Goal: Task Accomplishment & Management: Use online tool/utility

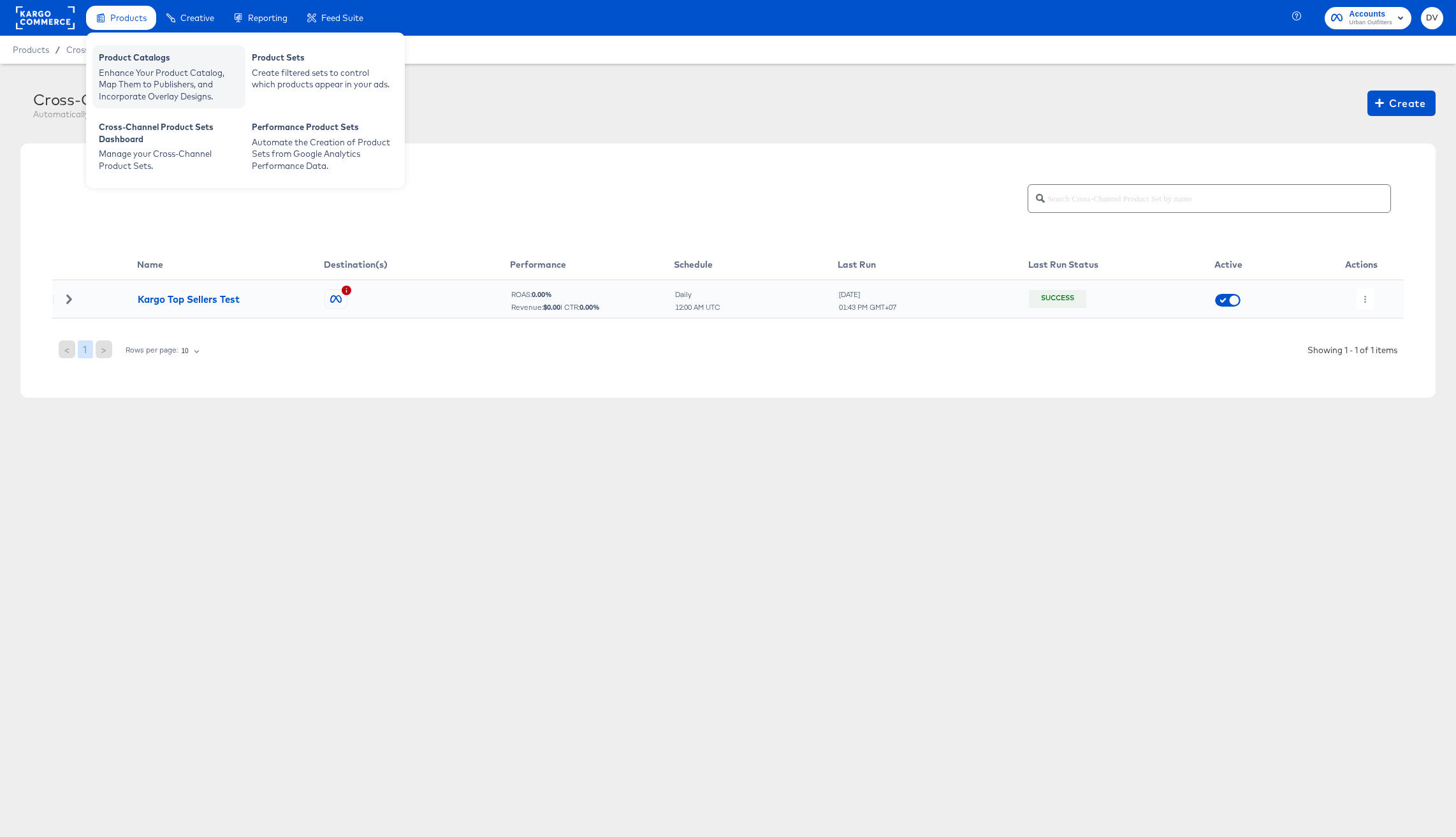
click at [126, 62] on div "Product Catalogs" at bounding box center [169, 59] width 140 height 15
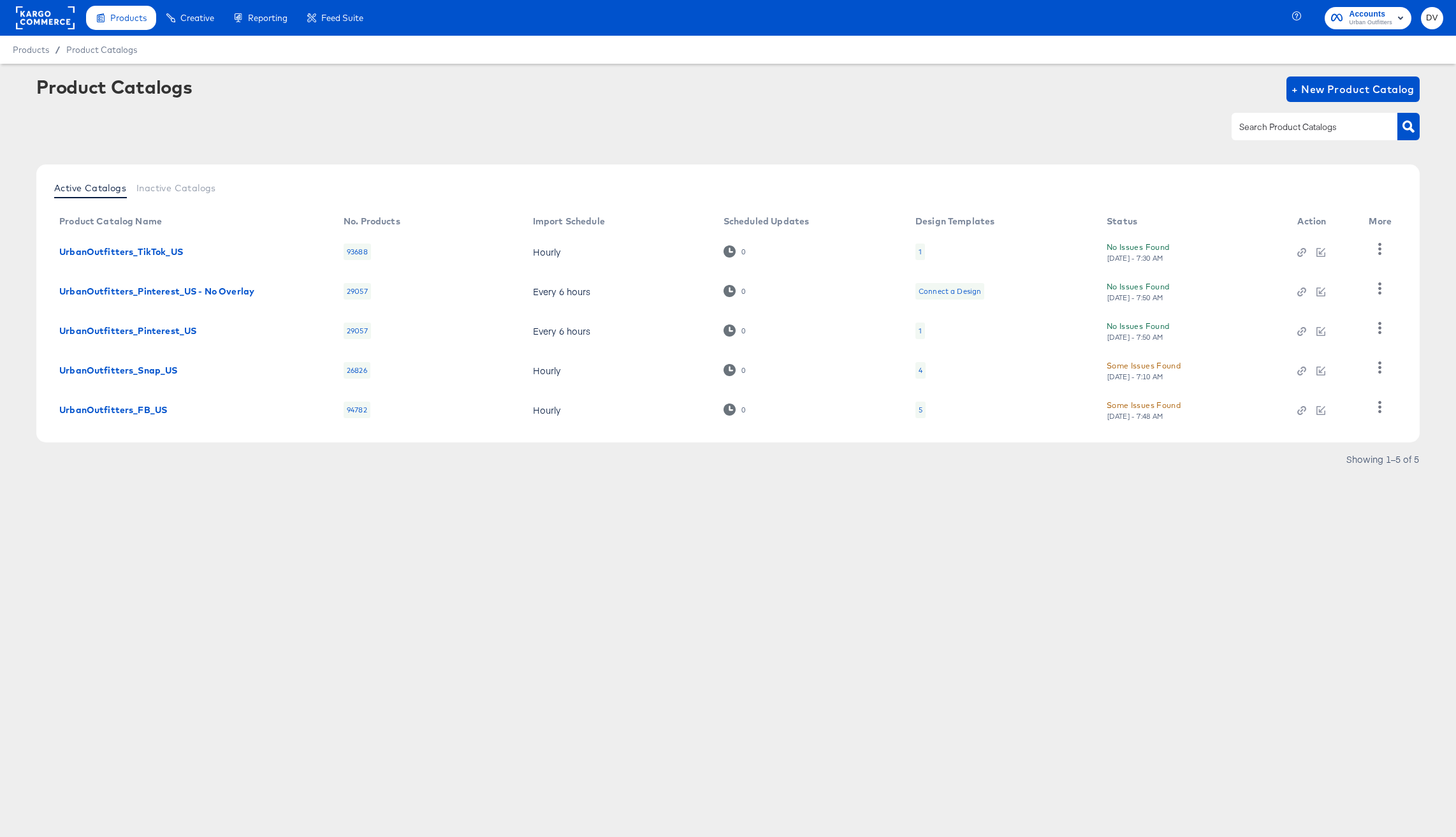
click at [603, 532] on div "Products Creative Reporting Feed Suite Accounts Urban Outfitters DV Products / …" at bounding box center [728, 418] width 1456 height 837
click at [1119, 328] on div "No Issues Found [DATE] - 7:50 AM" at bounding box center [1187, 330] width 167 height 23
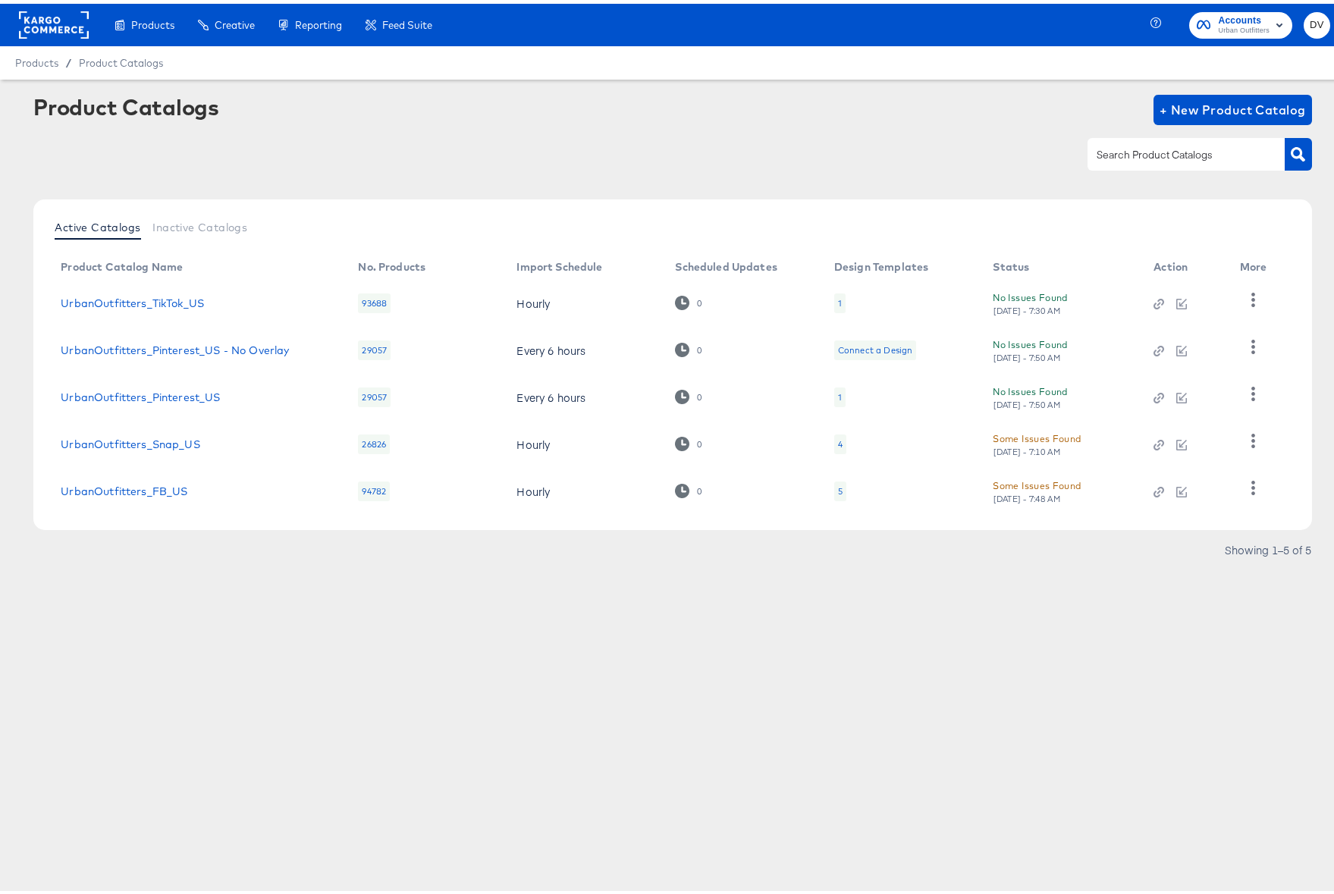
click at [1040, 392] on div "No Issues Found Fri, Aug 15th - 7:50 AM" at bounding box center [1058, 393] width 130 height 27
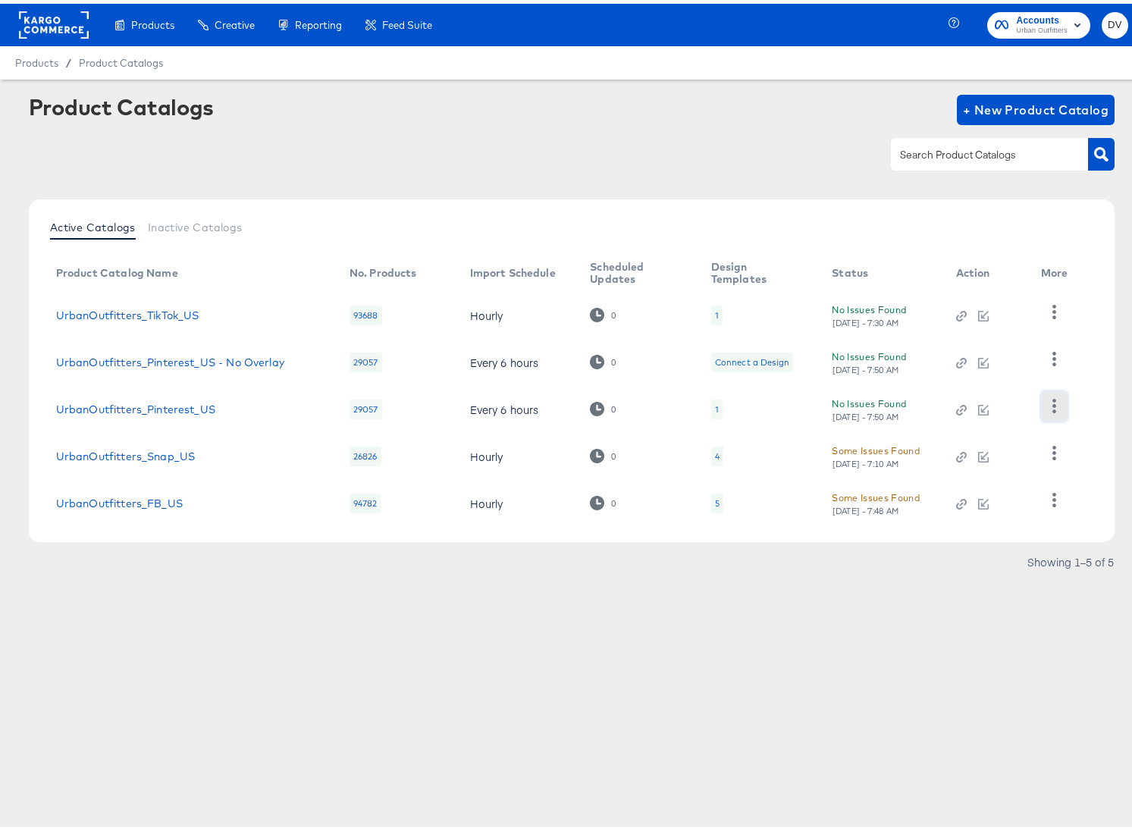
click at [1057, 406] on icon "button" at bounding box center [1054, 402] width 14 height 14
click at [1018, 453] on div "HUD Checks (Internal)" at bounding box center [992, 457] width 152 height 24
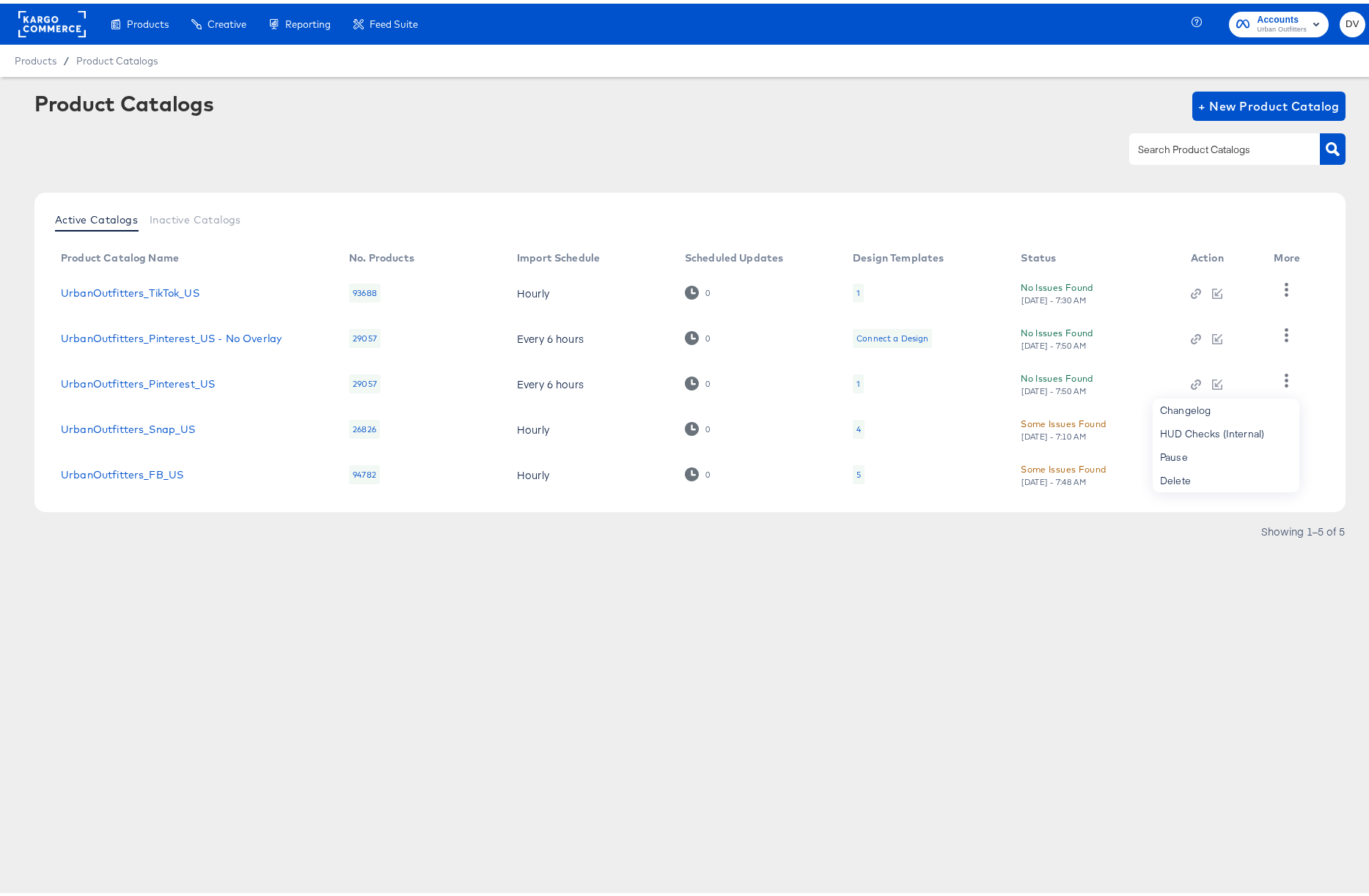
click at [599, 607] on div "Products Creative Reporting Feed Suite Accounts Urban Outfitters DV Products / …" at bounding box center [689, 448] width 1380 height 896
click at [1285, 421] on icon "button" at bounding box center [1287, 422] width 4 height 14
click at [1204, 357] on div "HUD Checks (Internal)" at bounding box center [1226, 349] width 147 height 23
click at [724, 626] on div "Products Creative Reporting Feed Suite Accounts Urban Outfitters DV Products / …" at bounding box center [689, 448] width 1380 height 896
click at [1285, 427] on icon "button" at bounding box center [1287, 422] width 4 height 14
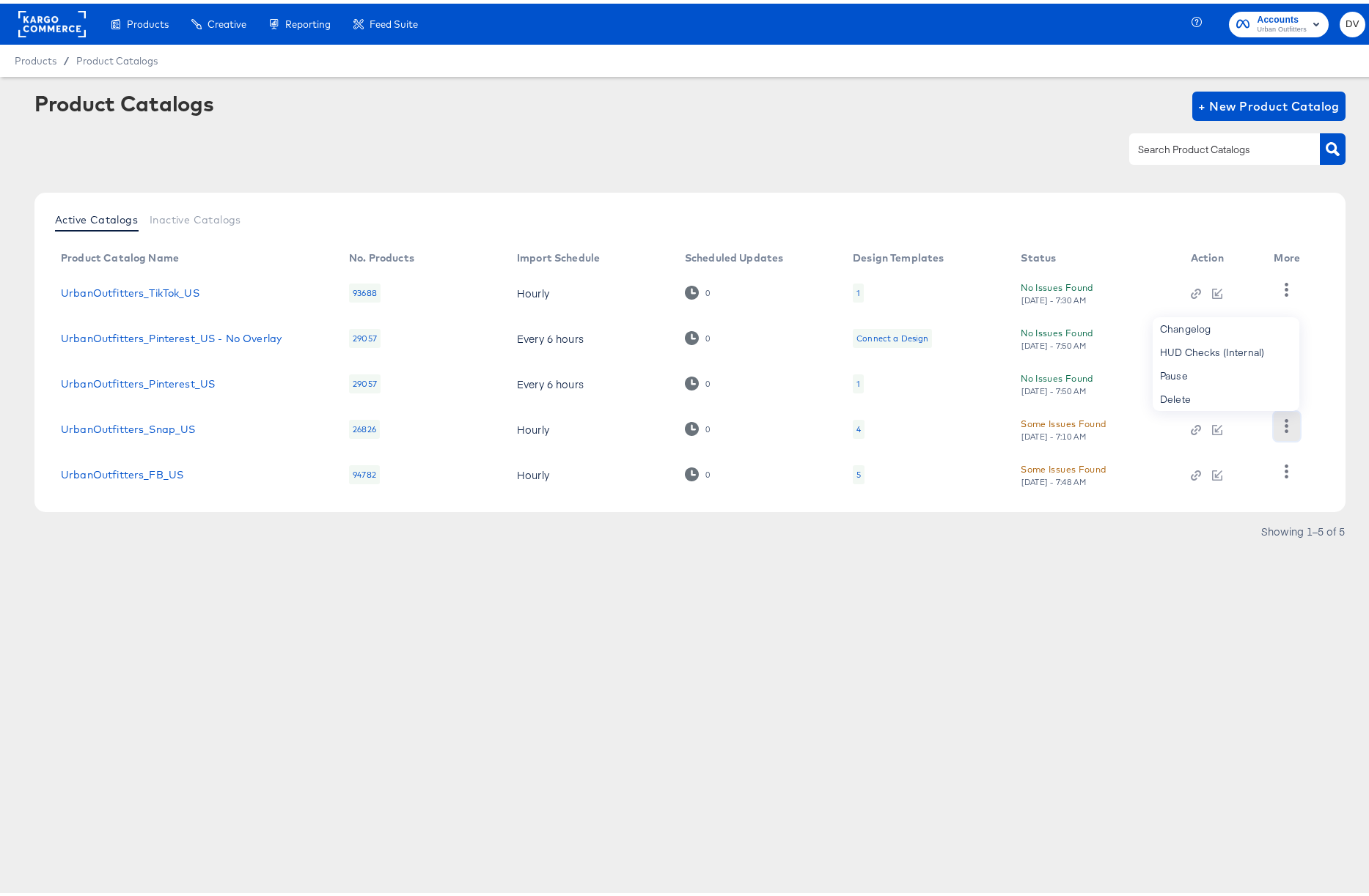
click at [1284, 427] on icon "button" at bounding box center [1286, 422] width 14 height 14
click at [1284, 384] on button "button" at bounding box center [1286, 377] width 26 height 29
click at [460, 657] on div "Products Creative Reporting Feed Suite Accounts Urban Outfitters DV Products / …" at bounding box center [689, 448] width 1380 height 896
click at [418, 683] on div "Products Creative Reporting Feed Suite Accounts Urban Outfitters DV Products / …" at bounding box center [689, 448] width 1380 height 896
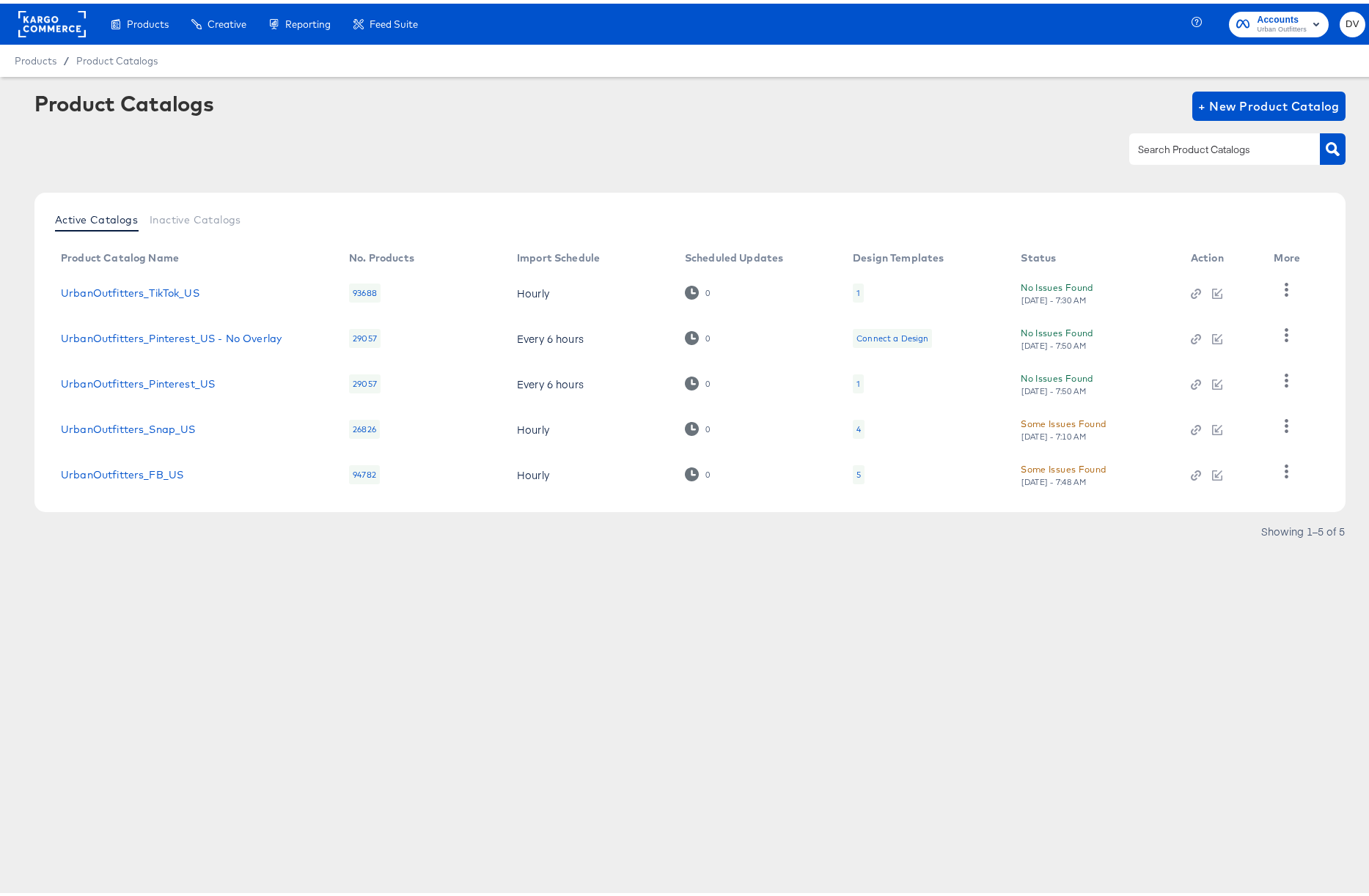
click at [1020, 667] on div "Products Creative Reporting Feed Suite Accounts Urban Outfitters DV Products / …" at bounding box center [689, 448] width 1380 height 896
click at [1281, 423] on icon "button" at bounding box center [1286, 422] width 14 height 14
click at [548, 646] on div "Products Creative Reporting Feed Suite Accounts Urban Outfitters DV Products / …" at bounding box center [689, 448] width 1380 height 896
